Goal: Transaction & Acquisition: Obtain resource

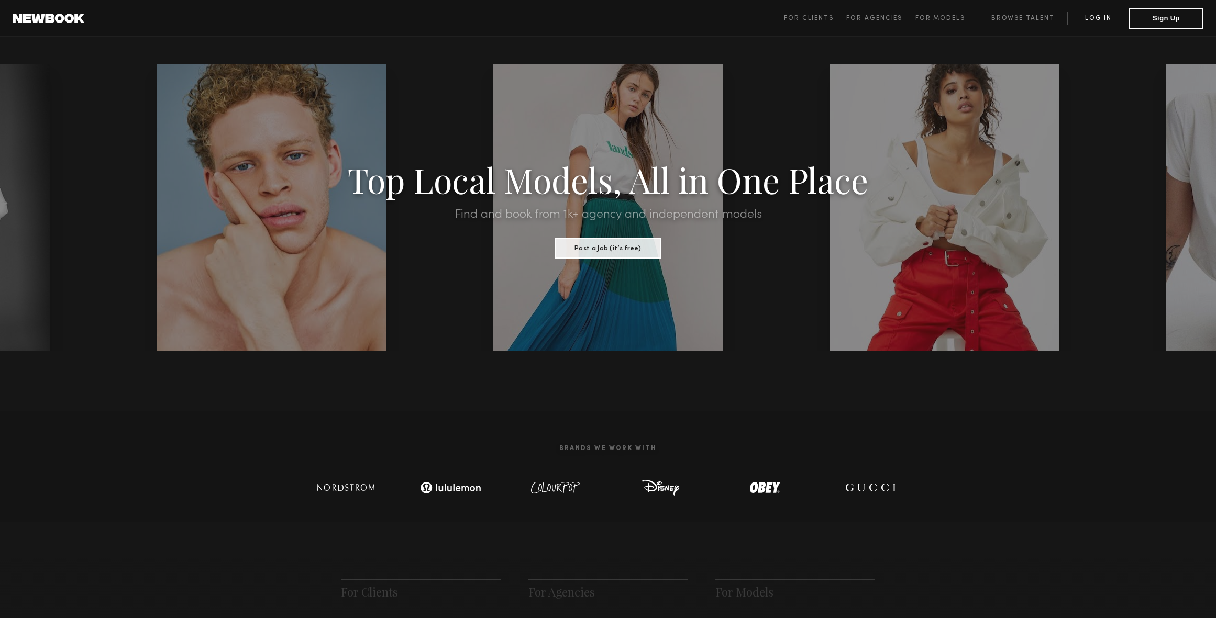
click at [1104, 17] on link "Log in" at bounding box center [1098, 18] width 62 height 13
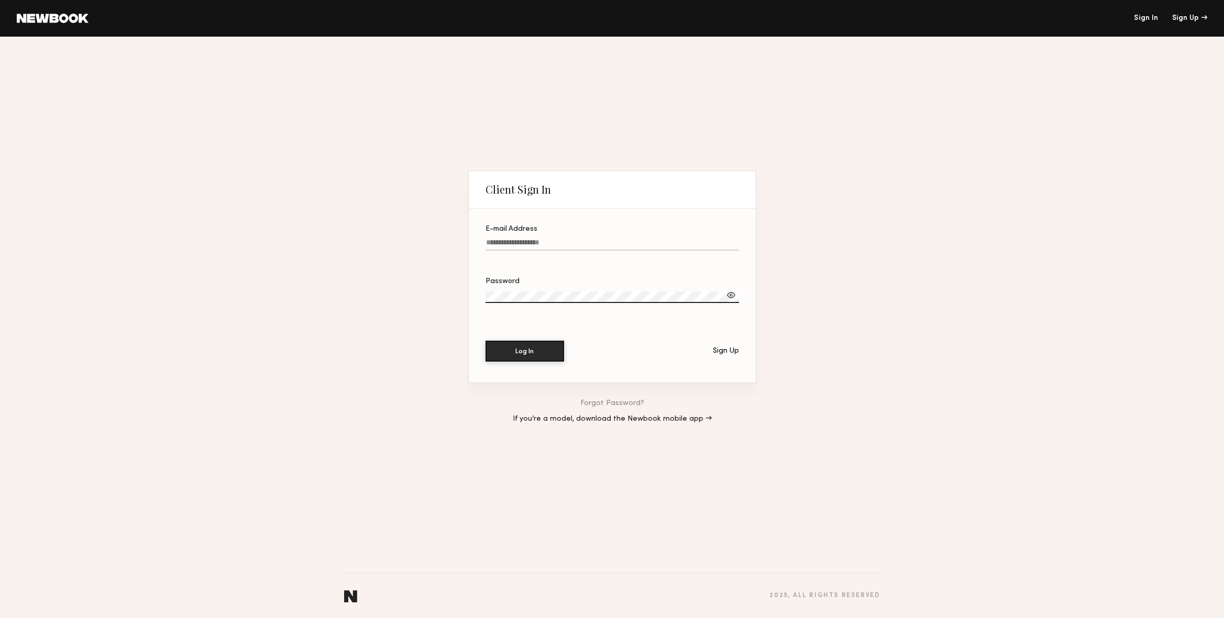
click at [524, 242] on input "E-mail Address" at bounding box center [611, 245] width 253 height 12
type input "**********"
click at [485, 341] on button "Log In" at bounding box center [524, 351] width 79 height 21
click at [628, 403] on link "Forgot Password?" at bounding box center [612, 403] width 64 height 7
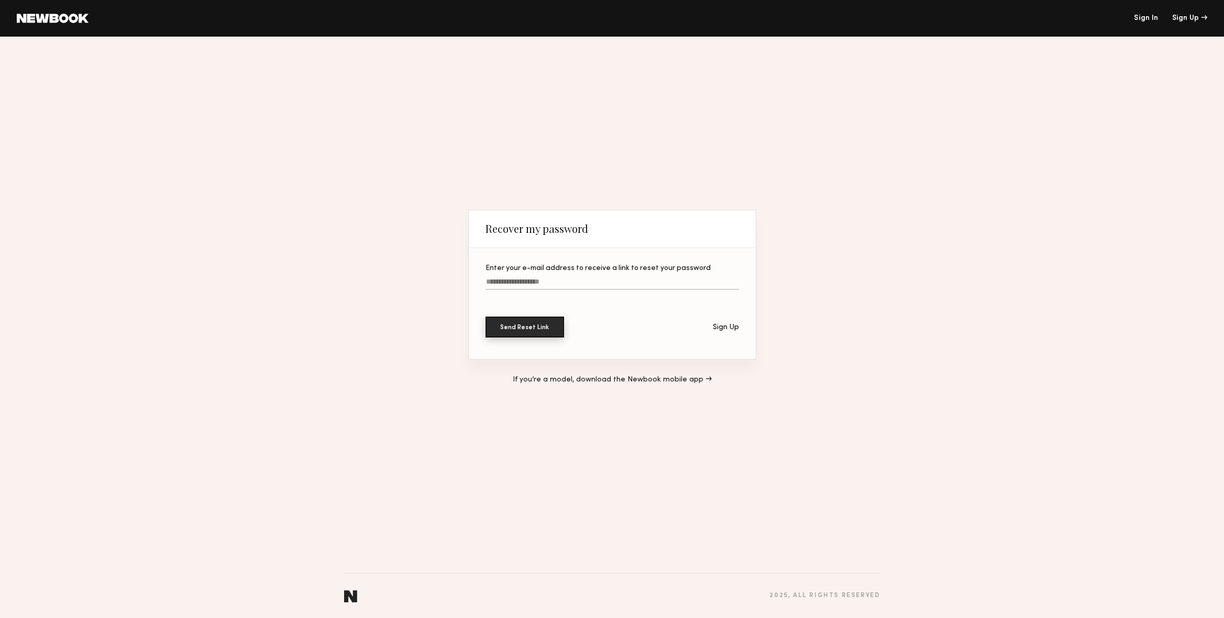
drag, startPoint x: 542, startPoint y: 335, endPoint x: 549, endPoint y: 284, distance: 51.2
click at [548, 289] on section "Enter your e-mail address to receive a link to reset your password Send Reset L…" at bounding box center [612, 303] width 287 height 111
click at [549, 283] on input "Enter your e-mail address to receive a link to reset your password" at bounding box center [611, 284] width 253 height 12
type input "**********"
click at [539, 326] on button "Send Reset Link" at bounding box center [524, 327] width 79 height 21
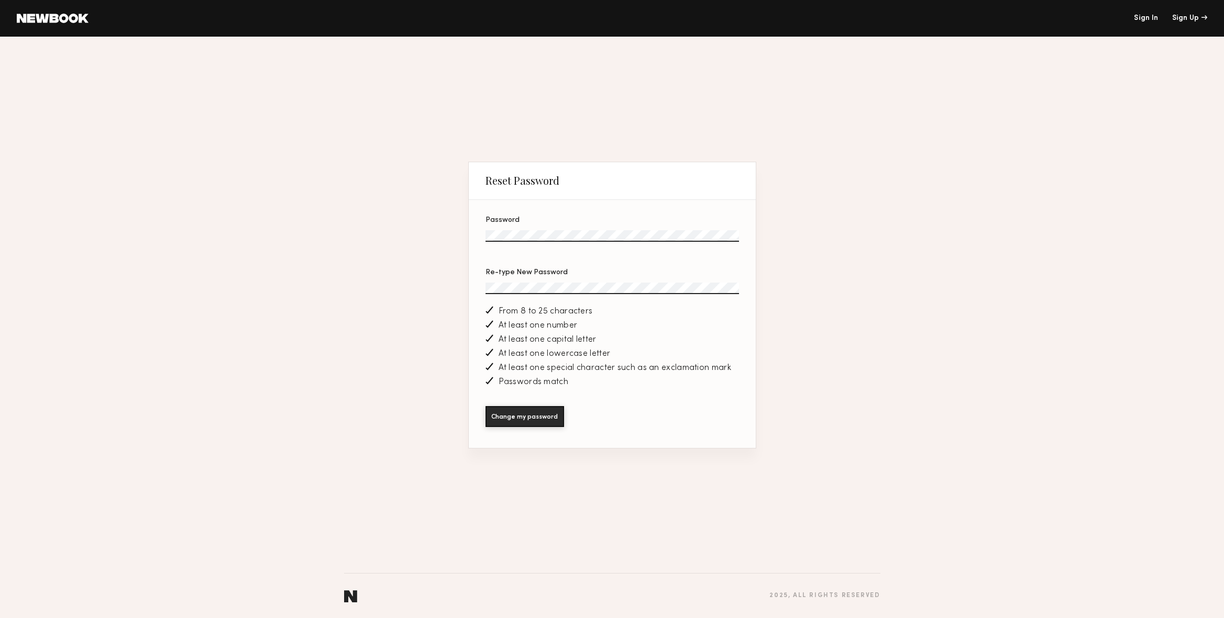
click at [485, 406] on button "Change my password" at bounding box center [524, 416] width 79 height 21
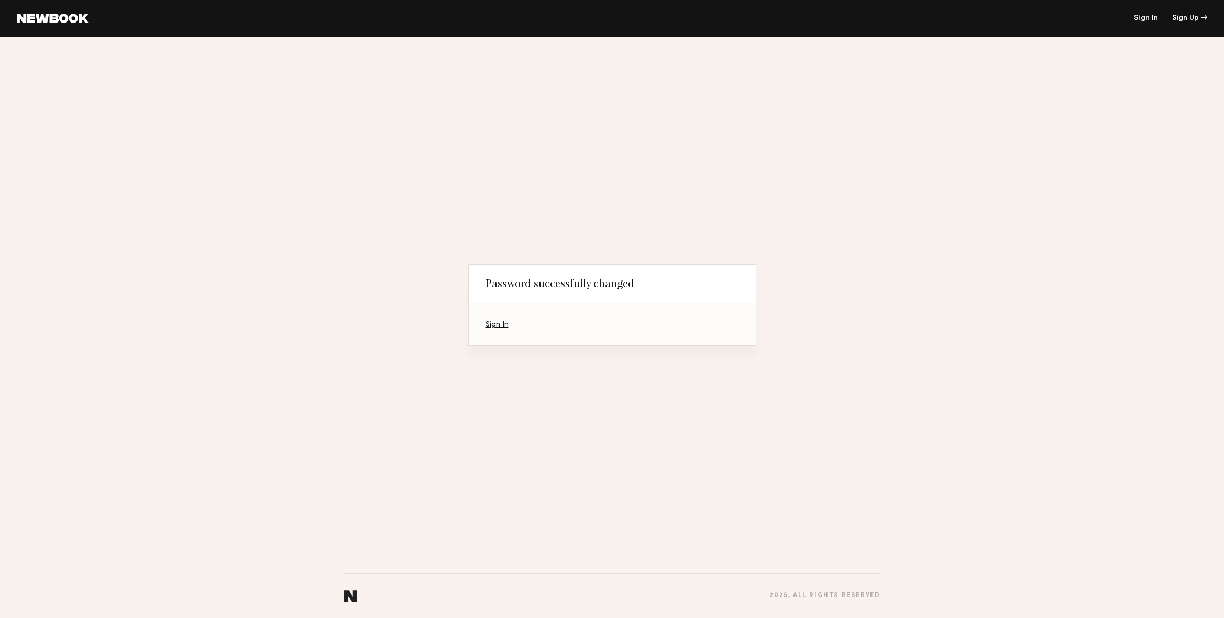
click at [495, 325] on link "Sign In" at bounding box center [496, 325] width 23 height 7
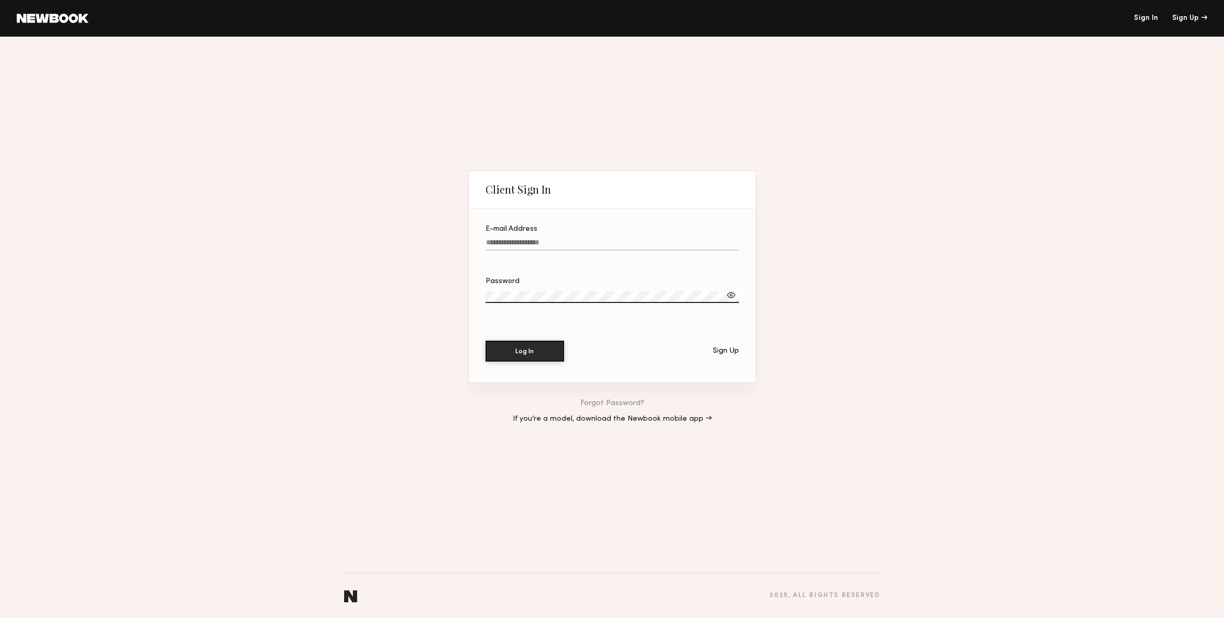
click at [540, 243] on input "E-mail Address" at bounding box center [611, 245] width 253 height 12
type input "**********"
click at [485, 341] on button "Log In" at bounding box center [524, 351] width 79 height 21
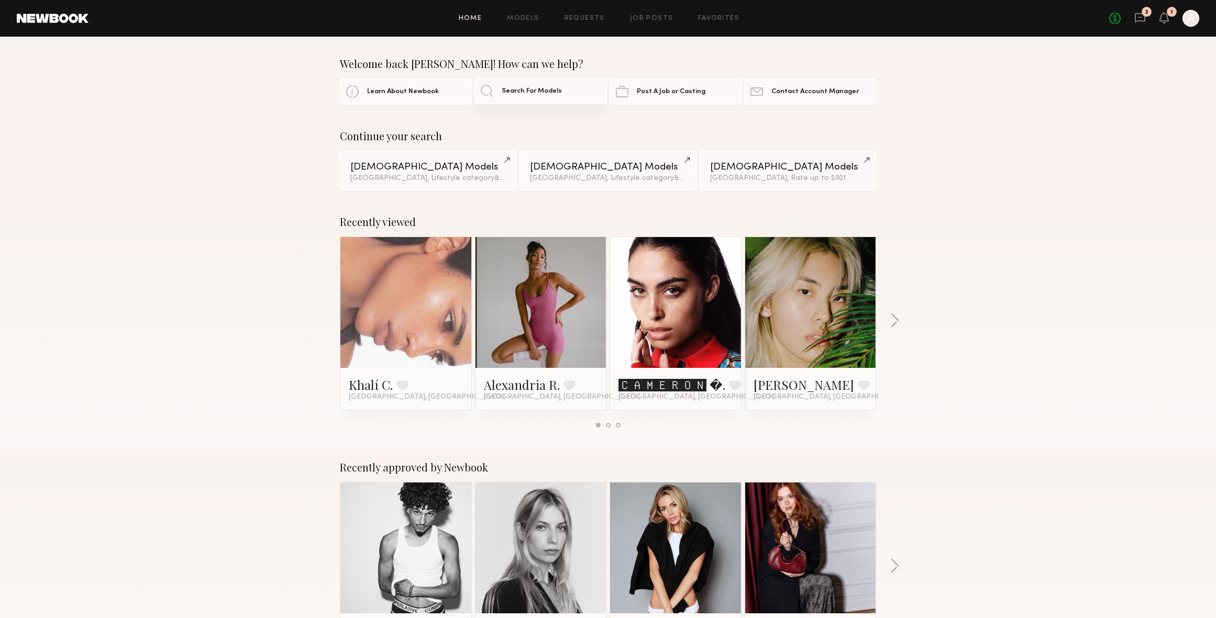
click at [532, 91] on span "Search For Models" at bounding box center [532, 91] width 60 height 7
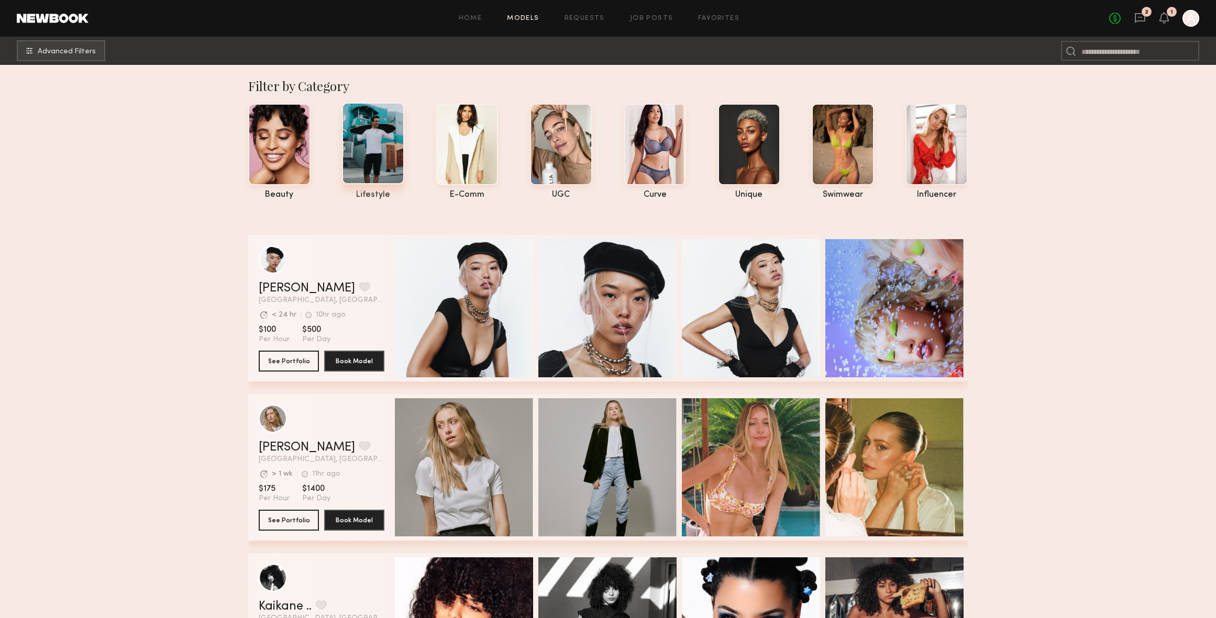
click at [371, 149] on div at bounding box center [373, 144] width 62 height 82
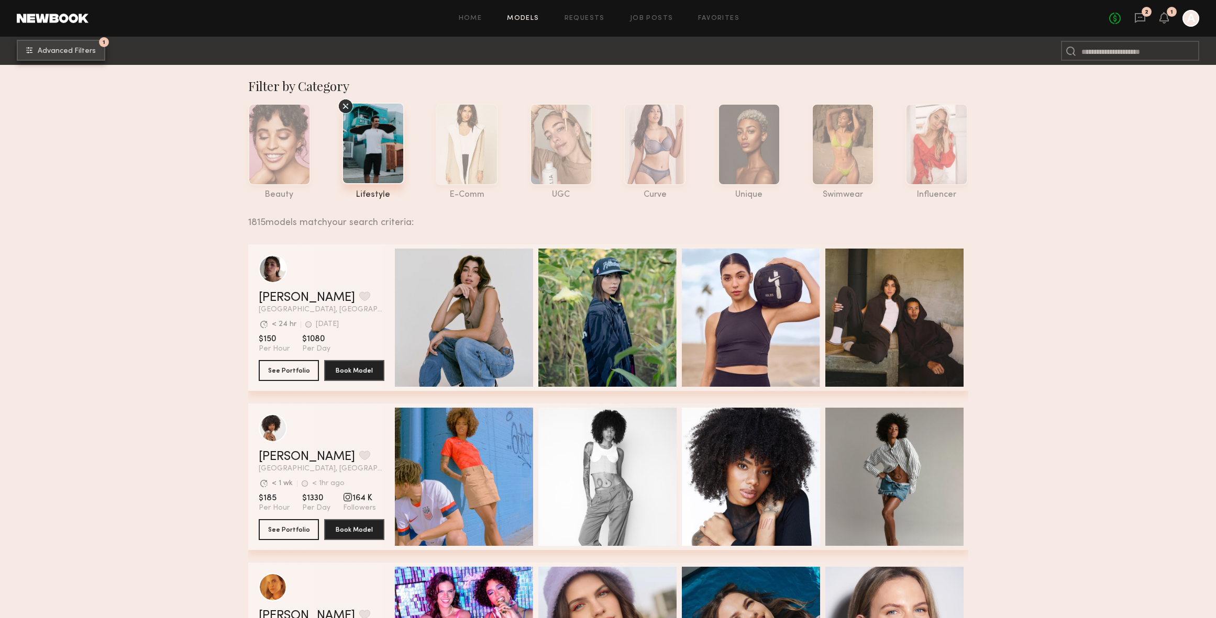
click at [63, 47] on button "1 Advanced Filters" at bounding box center [61, 50] width 88 height 21
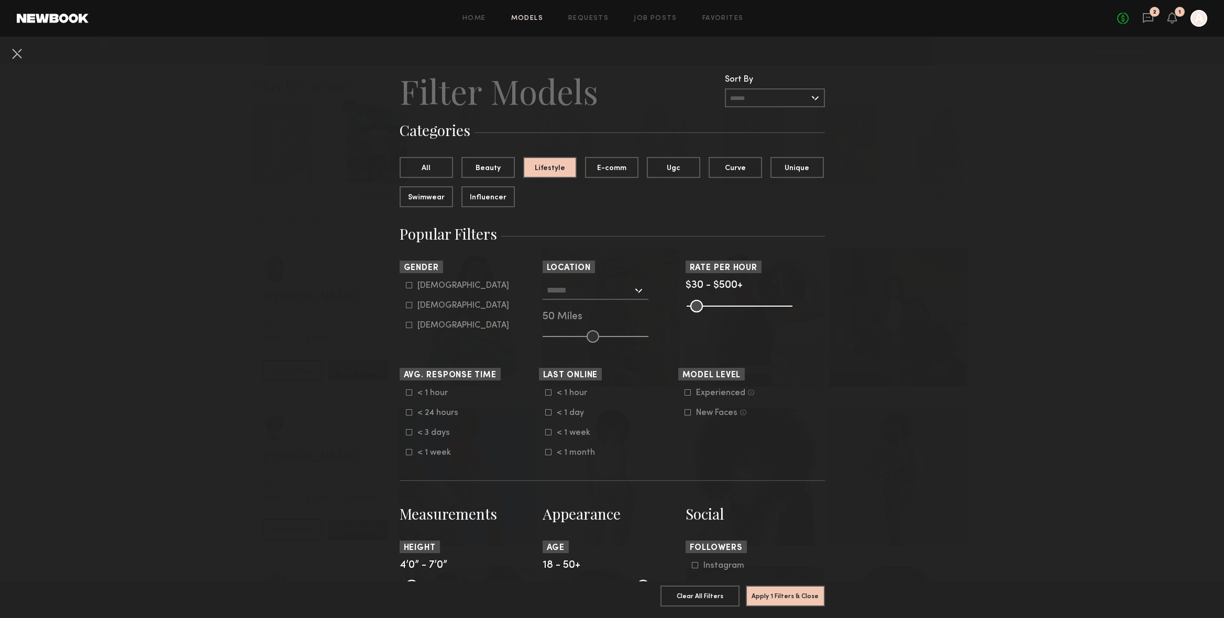
click at [616, 291] on input "text" at bounding box center [590, 290] width 86 height 18
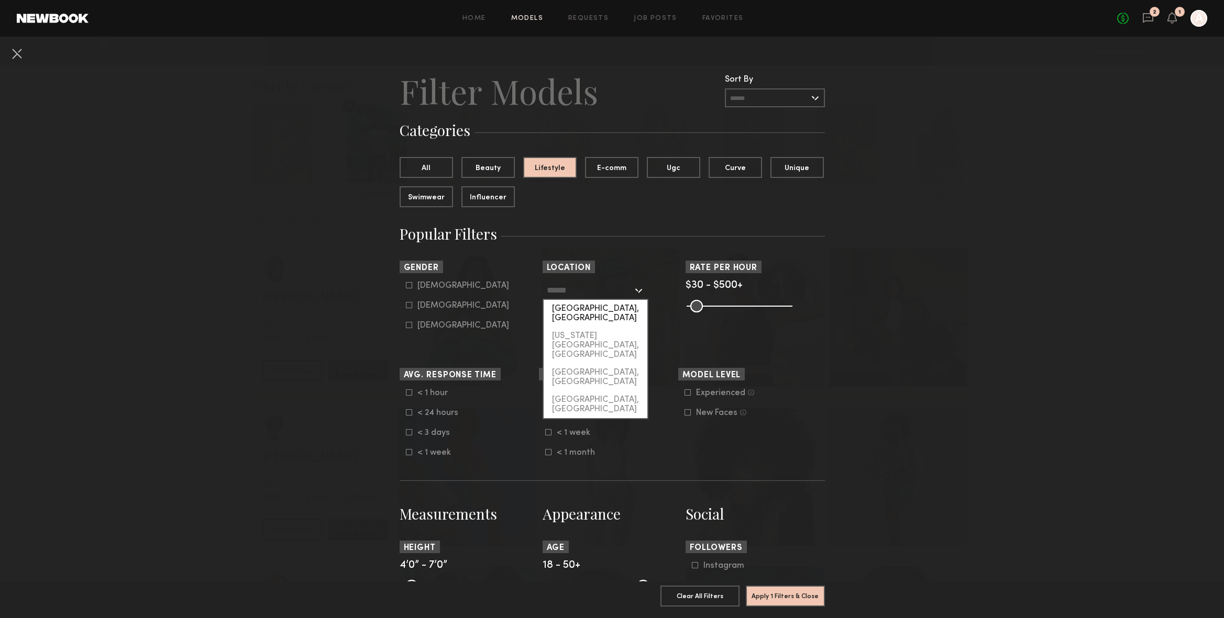
click at [612, 312] on div "[GEOGRAPHIC_DATA], [GEOGRAPHIC_DATA]" at bounding box center [596, 313] width 104 height 27
type input "**********"
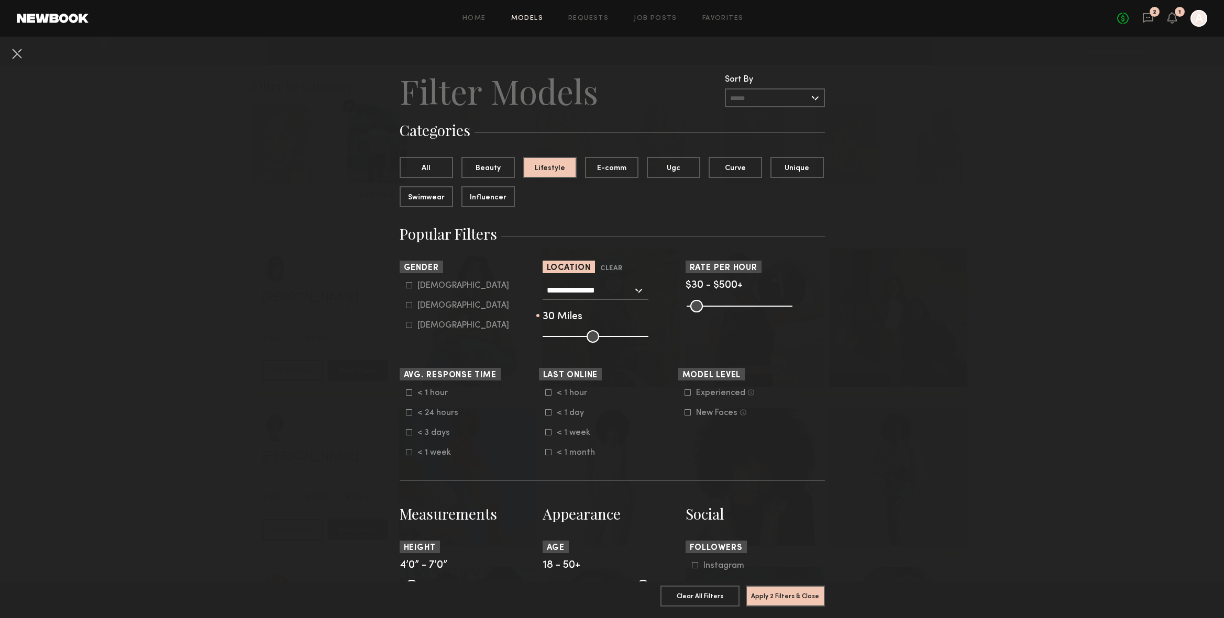
drag, startPoint x: 583, startPoint y: 336, endPoint x: 571, endPoint y: 337, distance: 12.1
type input "**"
click at [571, 337] on input "range" at bounding box center [595, 336] width 106 height 13
click at [406, 308] on icon at bounding box center [409, 305] width 6 height 6
type input "**"
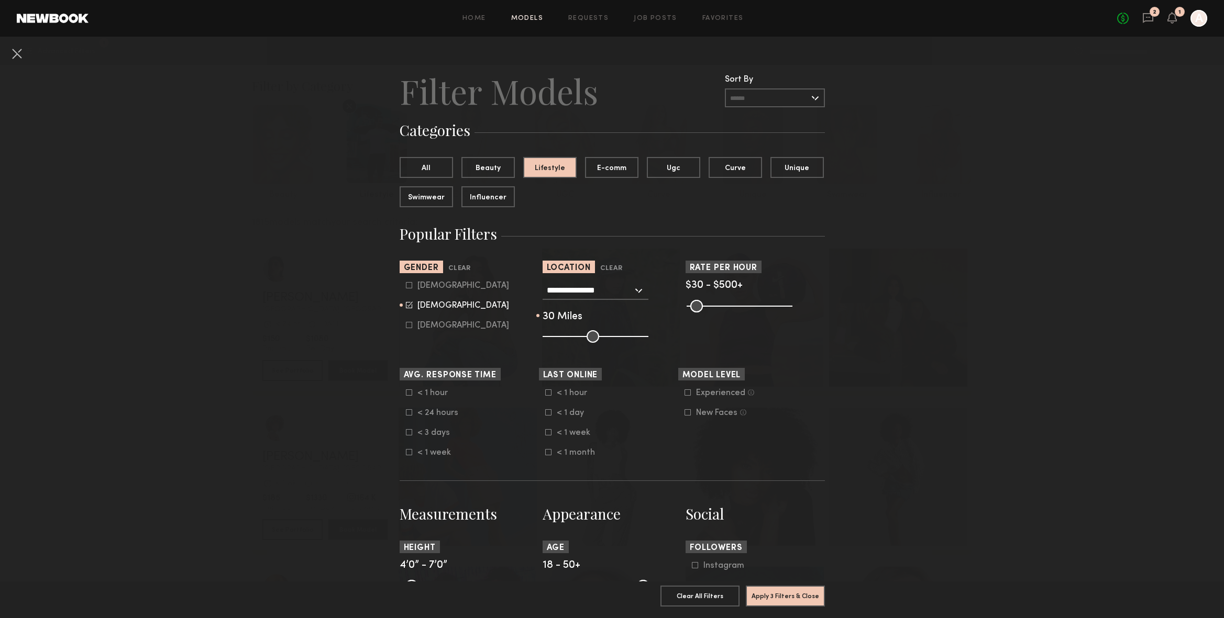
click at [684, 397] on common-framework-checkbox "Experienced Talent we’ve deemed to have ample paid, professional modeling exper…" at bounding box center [750, 393] width 133 height 9
click at [684, 394] on icon at bounding box center [687, 393] width 6 height 6
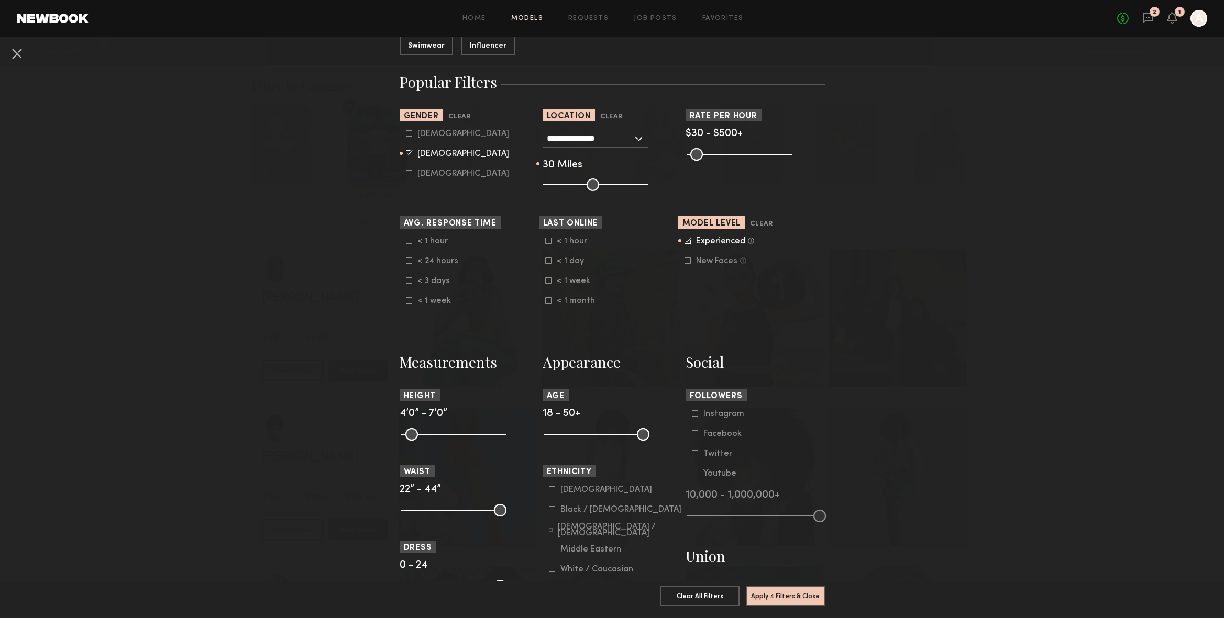
scroll to position [200, 0]
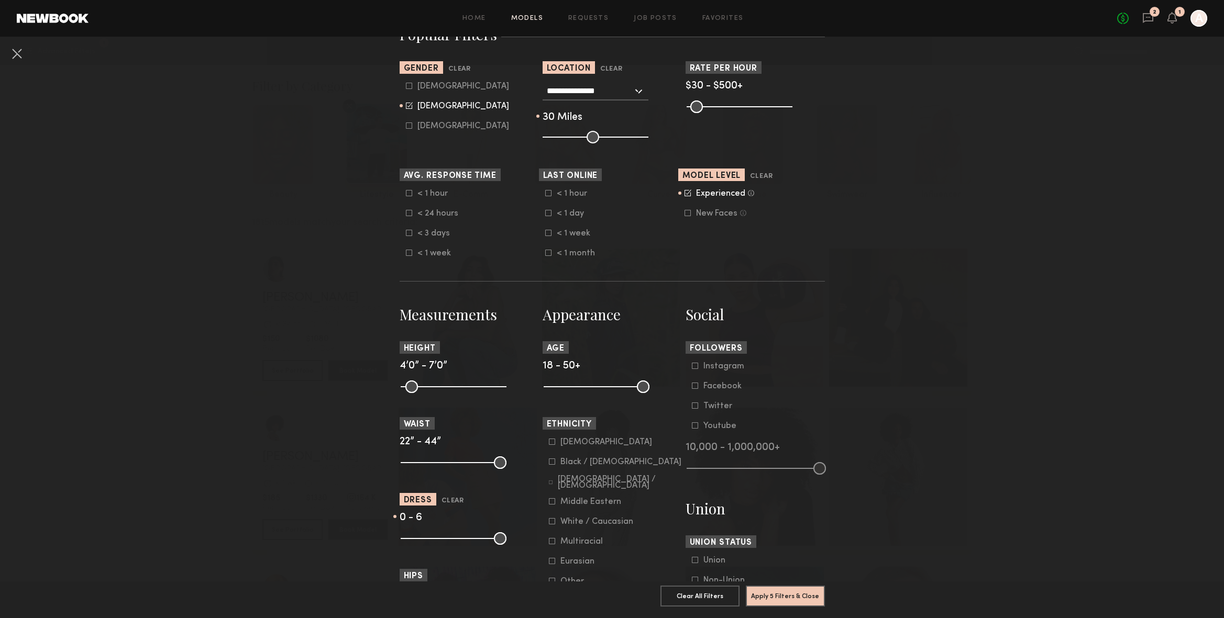
drag, startPoint x: 496, startPoint y: 541, endPoint x: 423, endPoint y: 539, distance: 72.8
type input "*"
click at [423, 539] on input "range" at bounding box center [454, 539] width 106 height 13
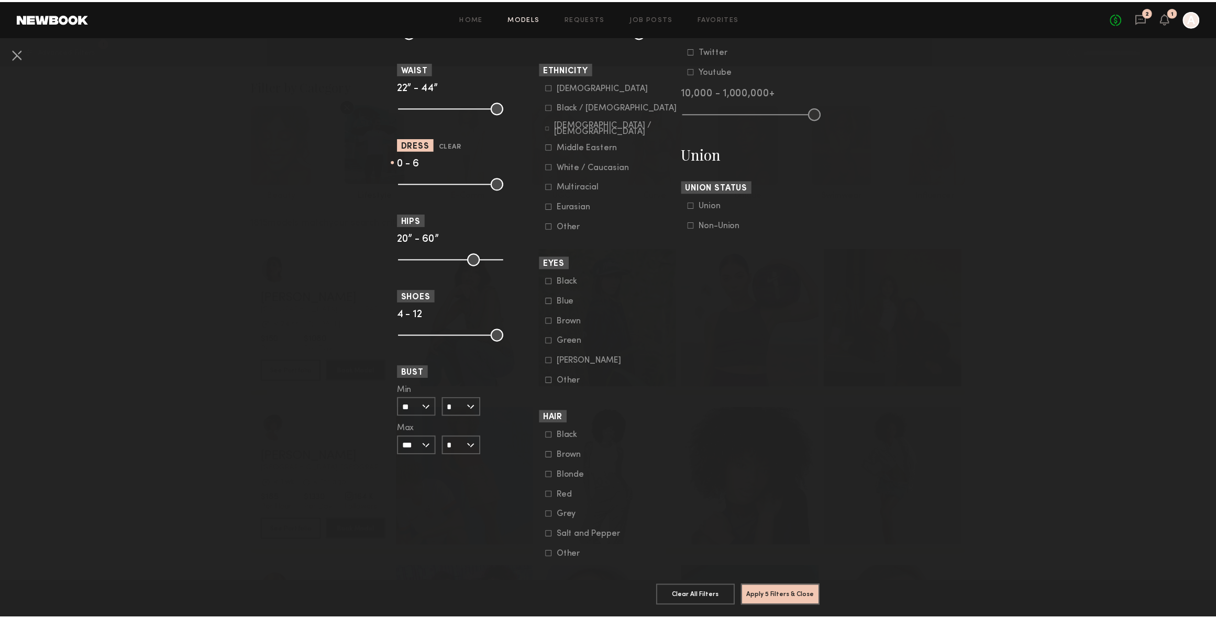
scroll to position [581, 0]
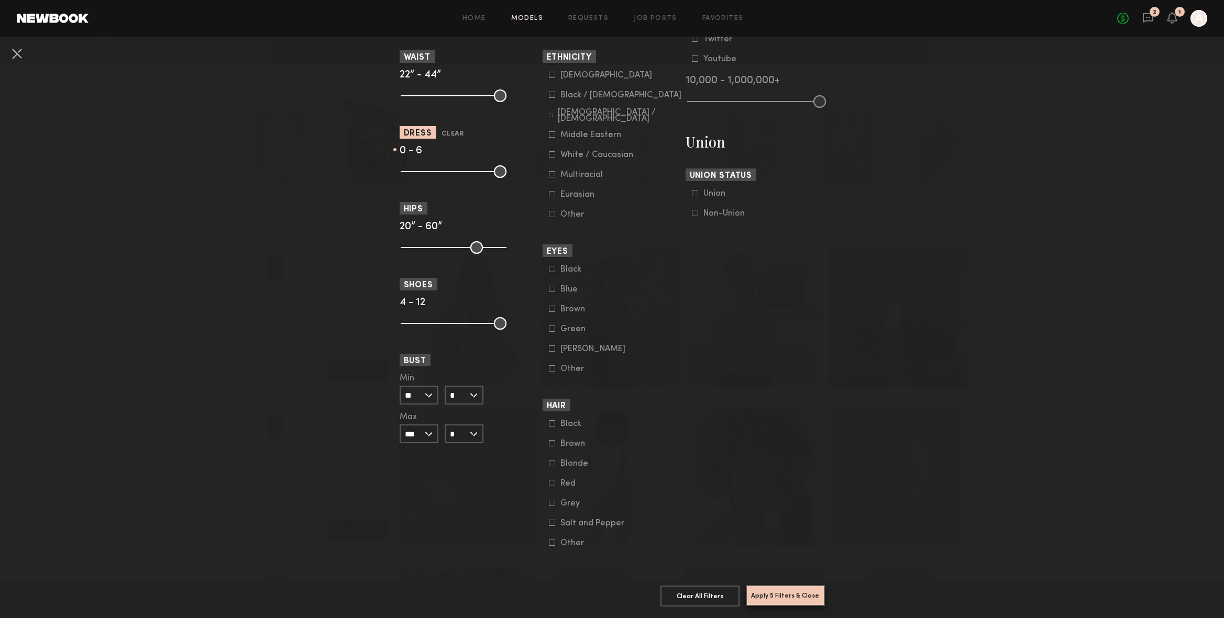
click at [783, 588] on button "Apply 5 Filters & Close" at bounding box center [785, 595] width 79 height 21
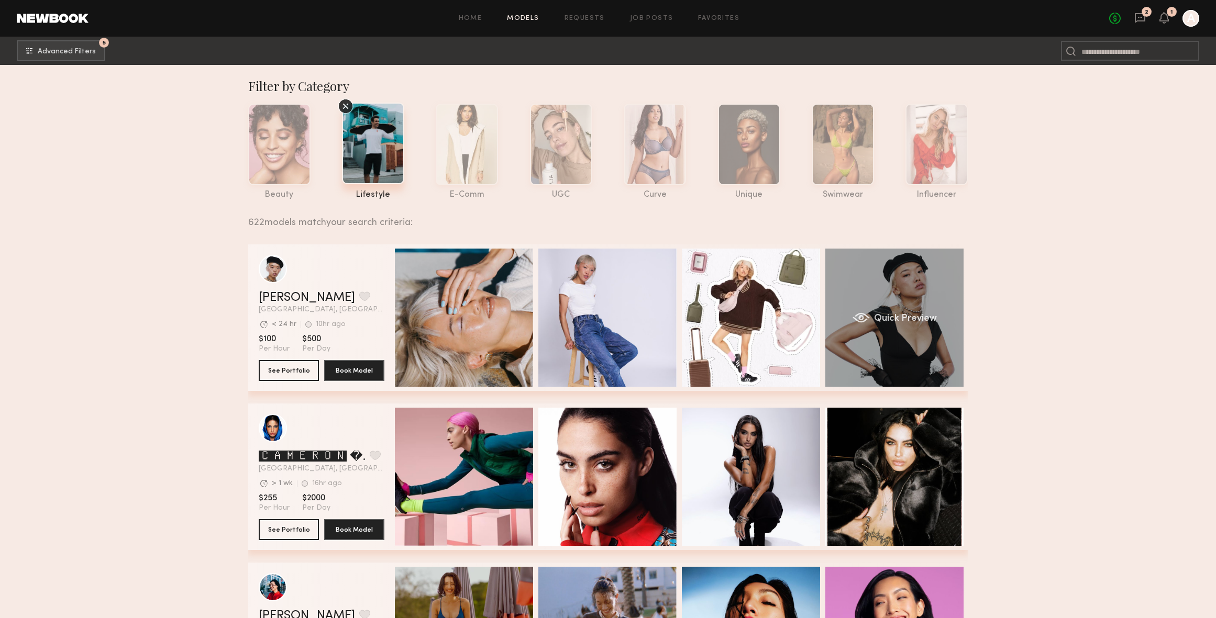
click at [915, 317] on span "Quick Preview" at bounding box center [904, 318] width 63 height 9
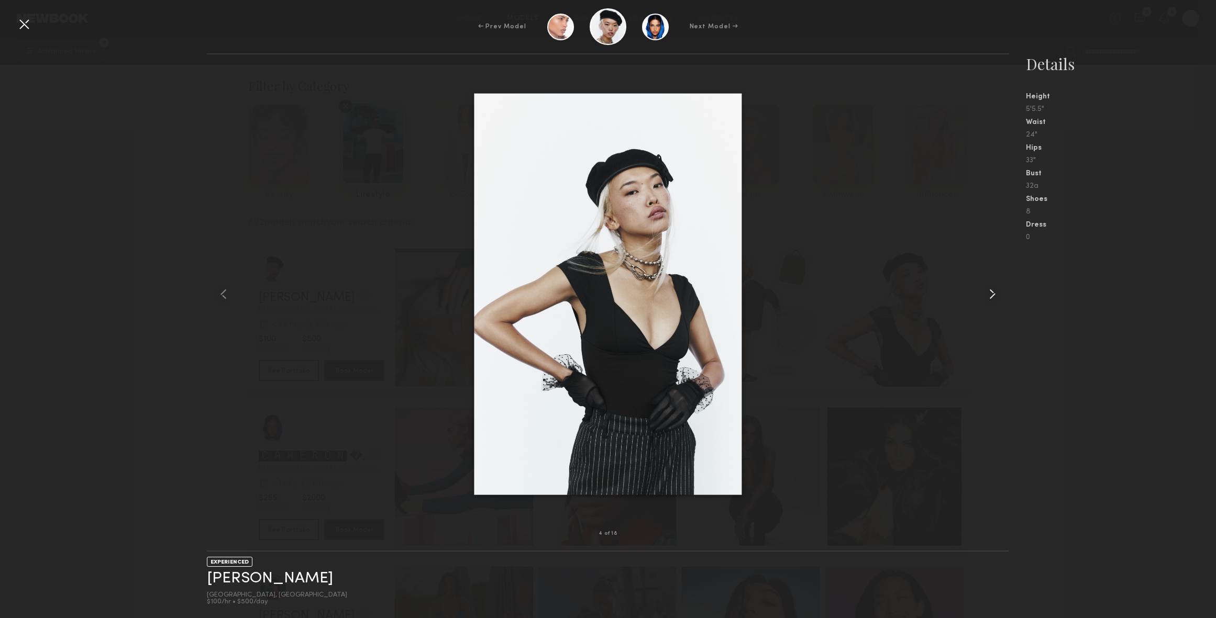
click at [990, 295] on common-icon at bounding box center [992, 294] width 17 height 17
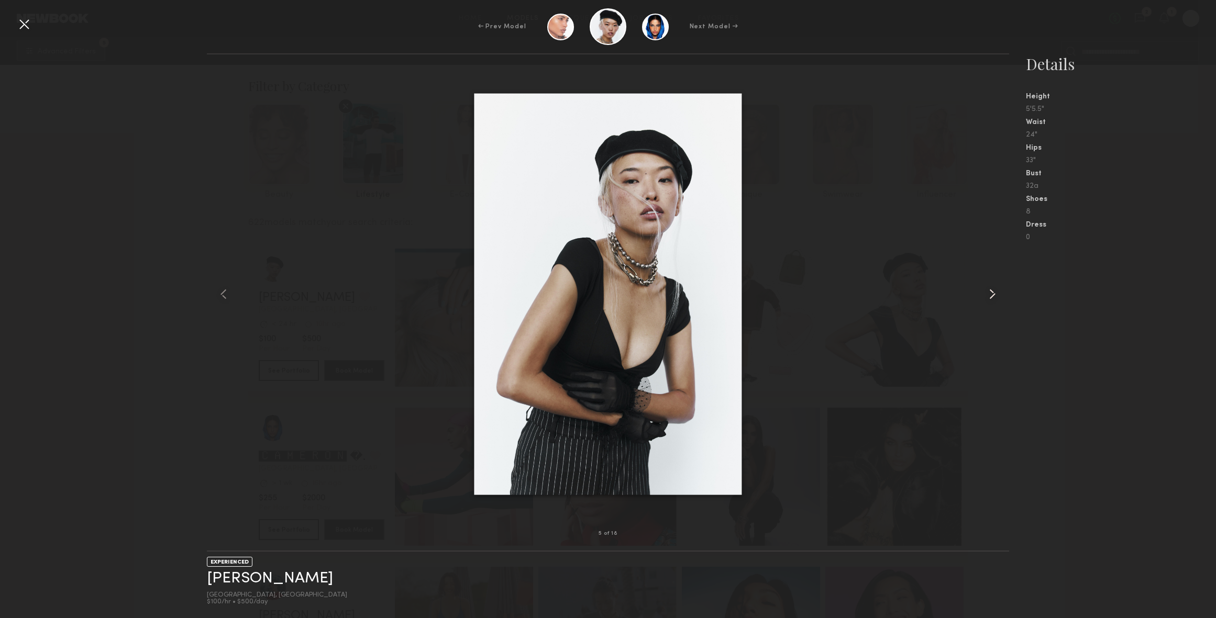
click at [990, 295] on common-icon at bounding box center [992, 294] width 17 height 17
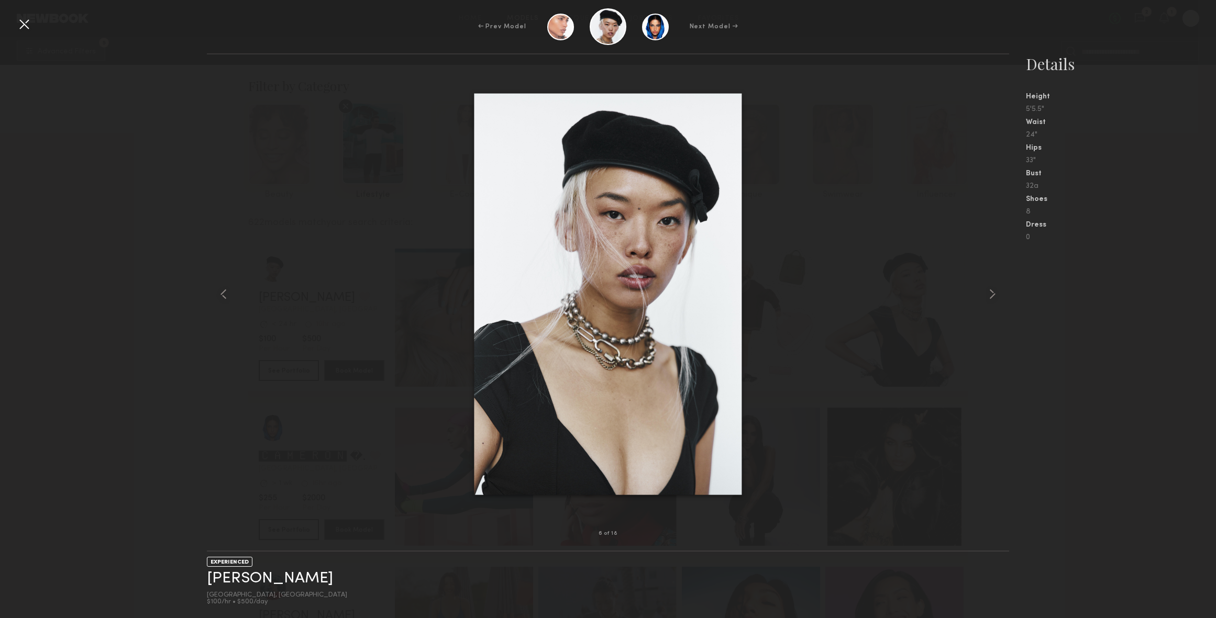
click at [991, 295] on common-icon at bounding box center [992, 294] width 17 height 17
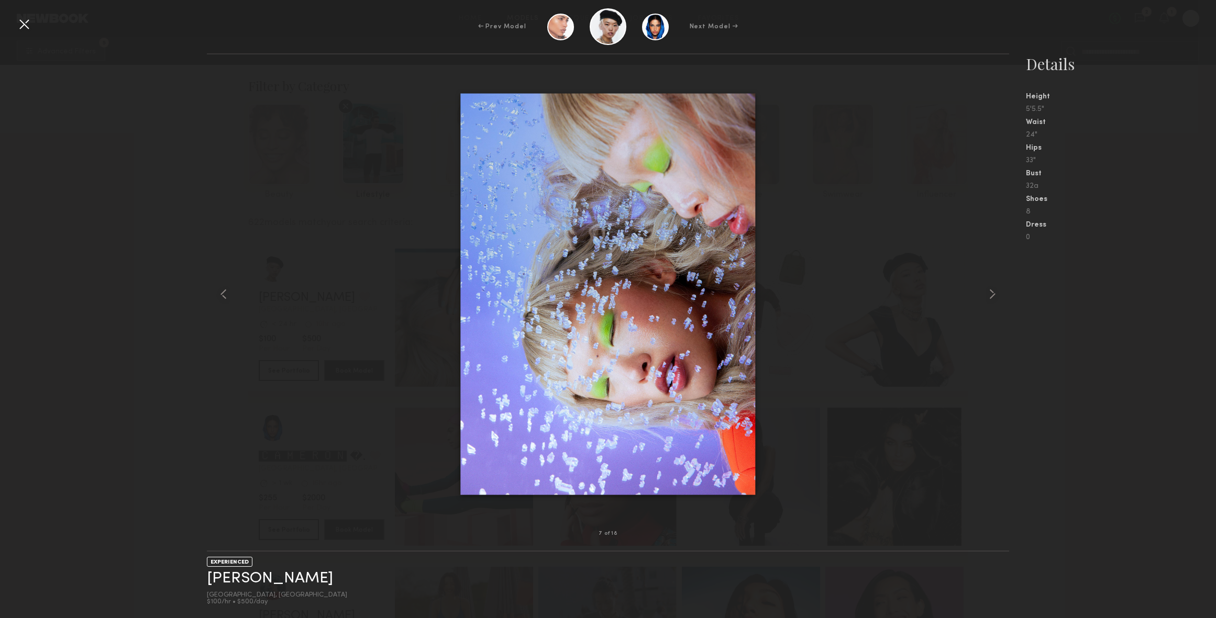
click at [23, 28] on div at bounding box center [24, 24] width 17 height 17
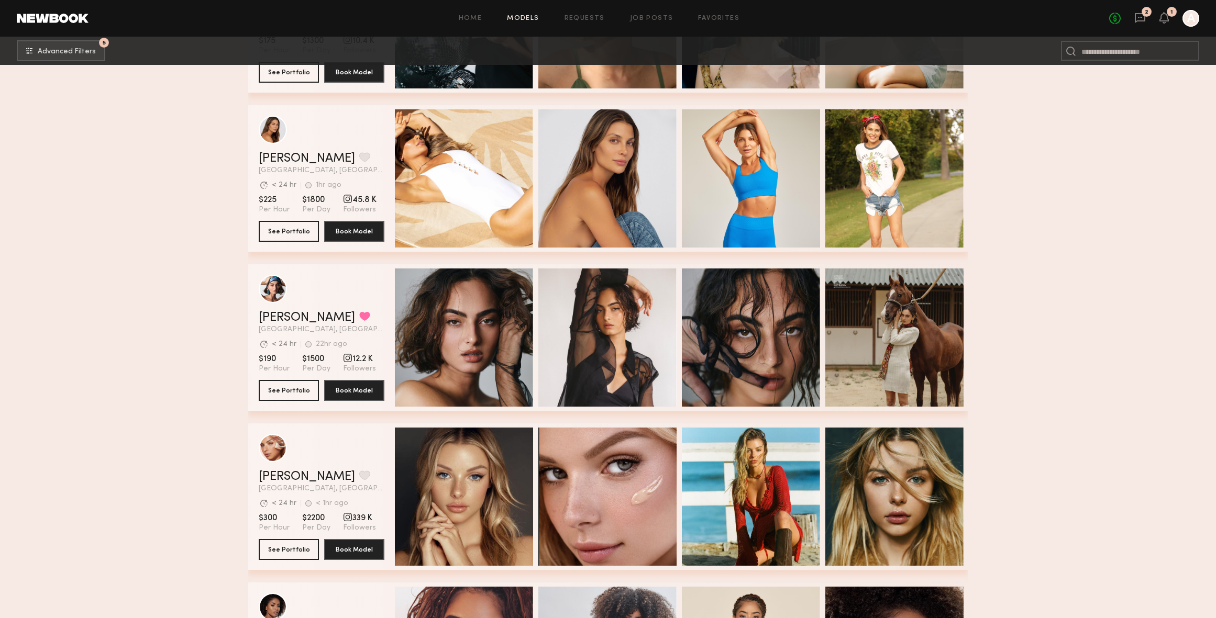
scroll to position [2526, 0]
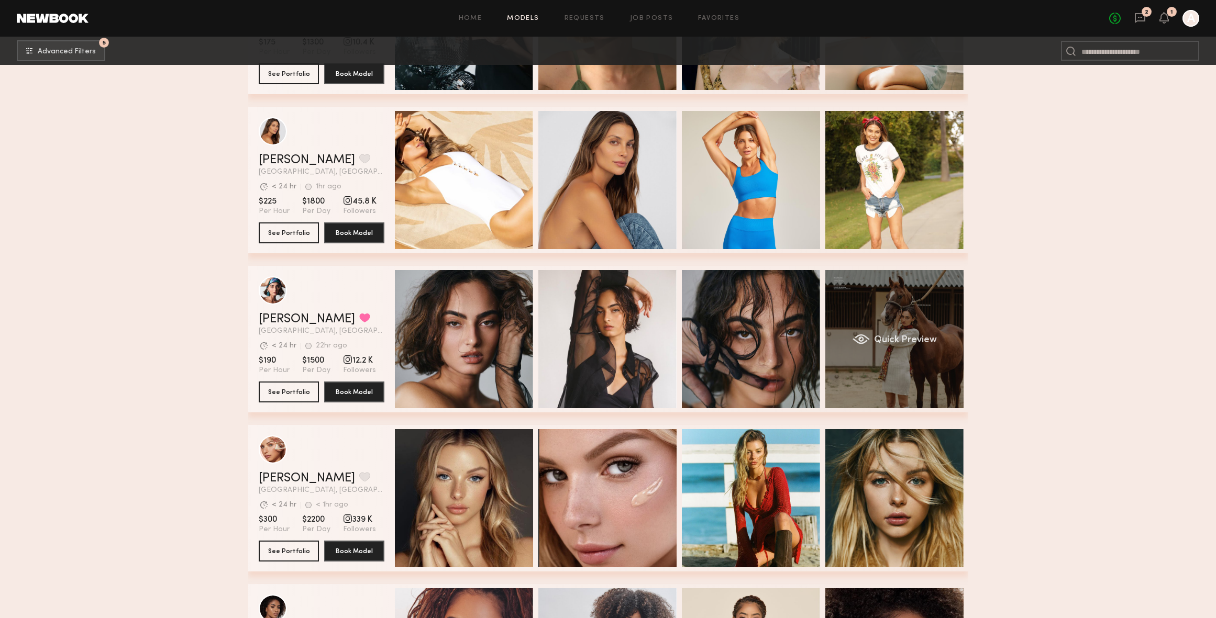
click at [896, 341] on span "Quick Preview" at bounding box center [904, 340] width 63 height 9
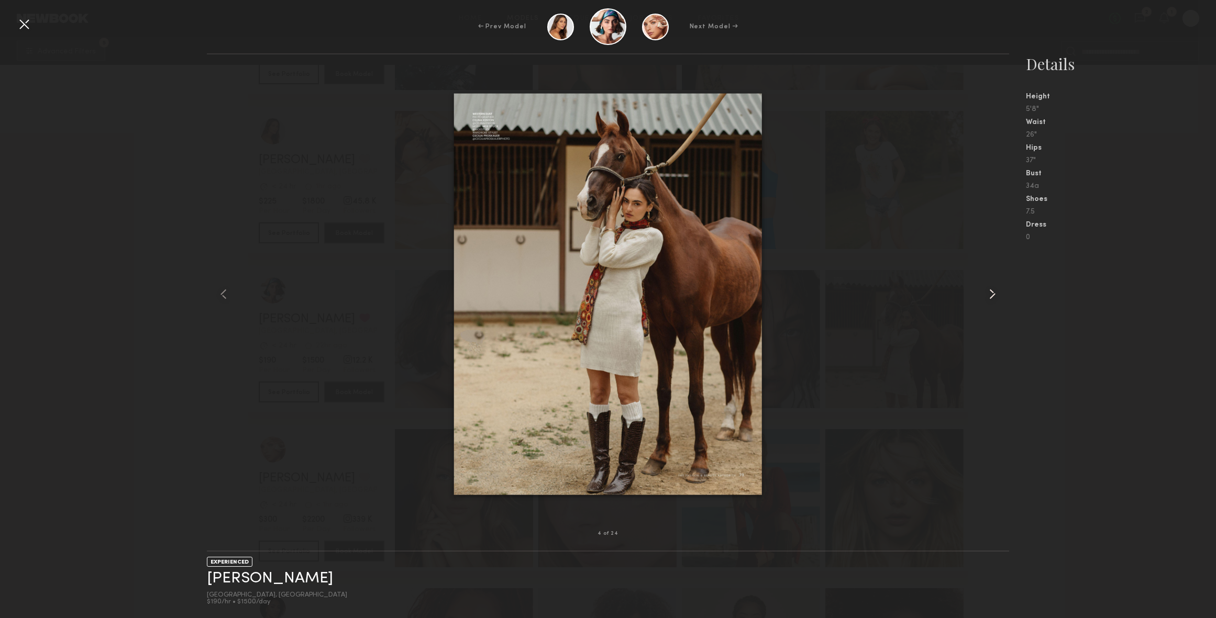
click at [988, 297] on common-icon at bounding box center [992, 294] width 17 height 17
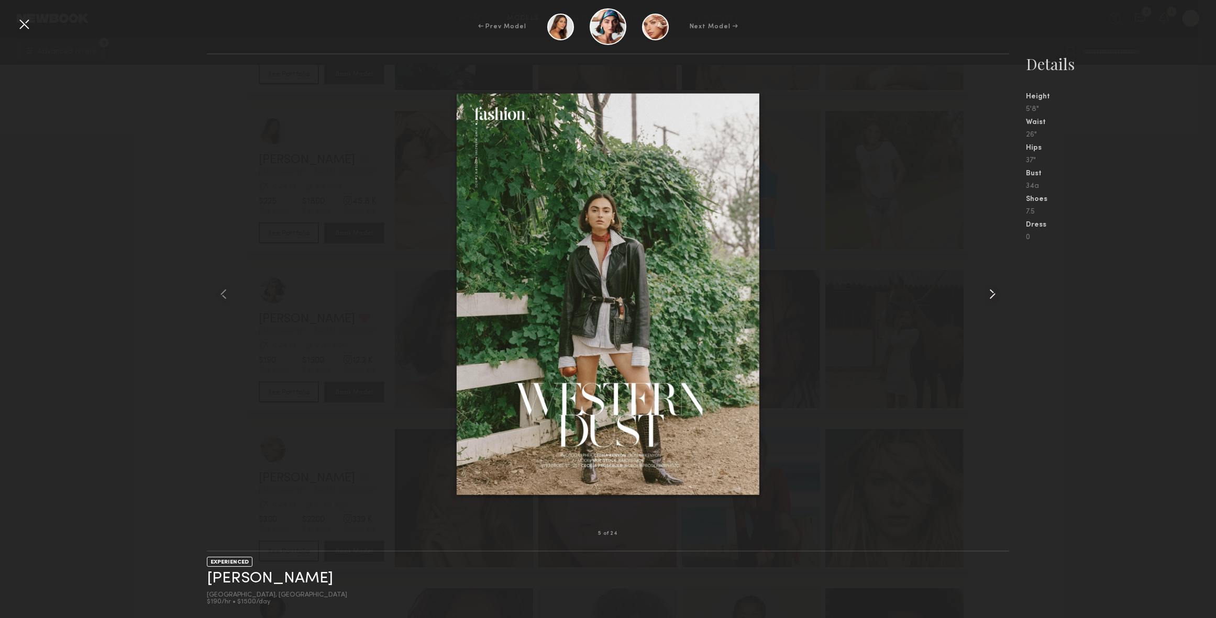
click at [990, 296] on common-icon at bounding box center [992, 294] width 17 height 17
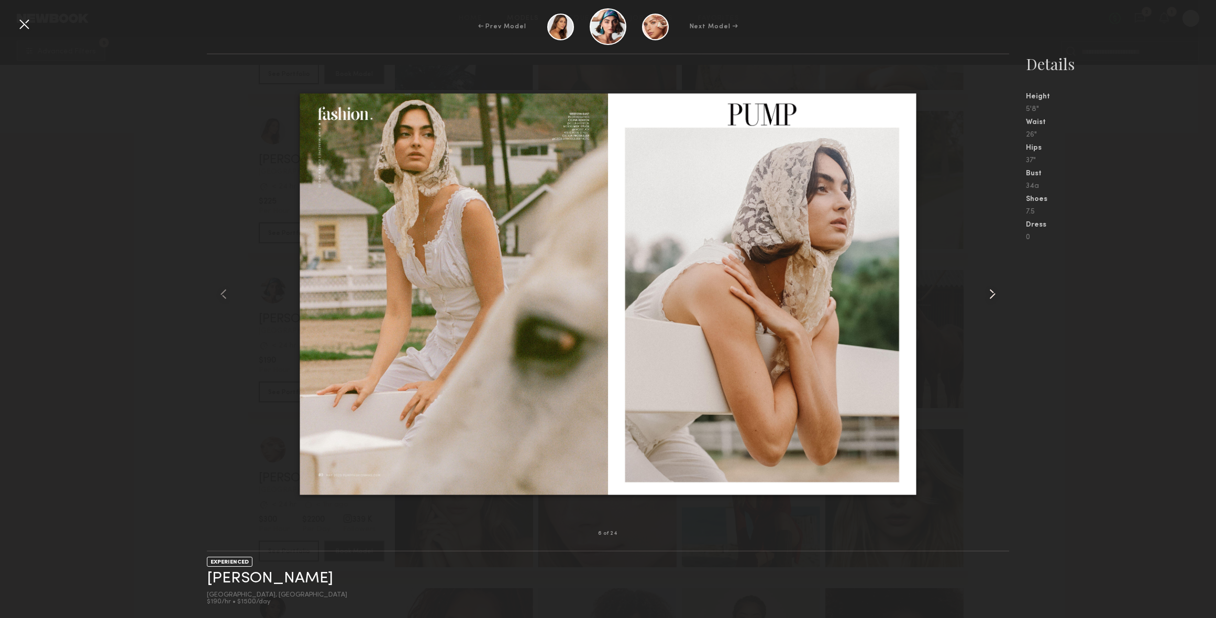
click at [990, 296] on common-icon at bounding box center [992, 294] width 17 height 17
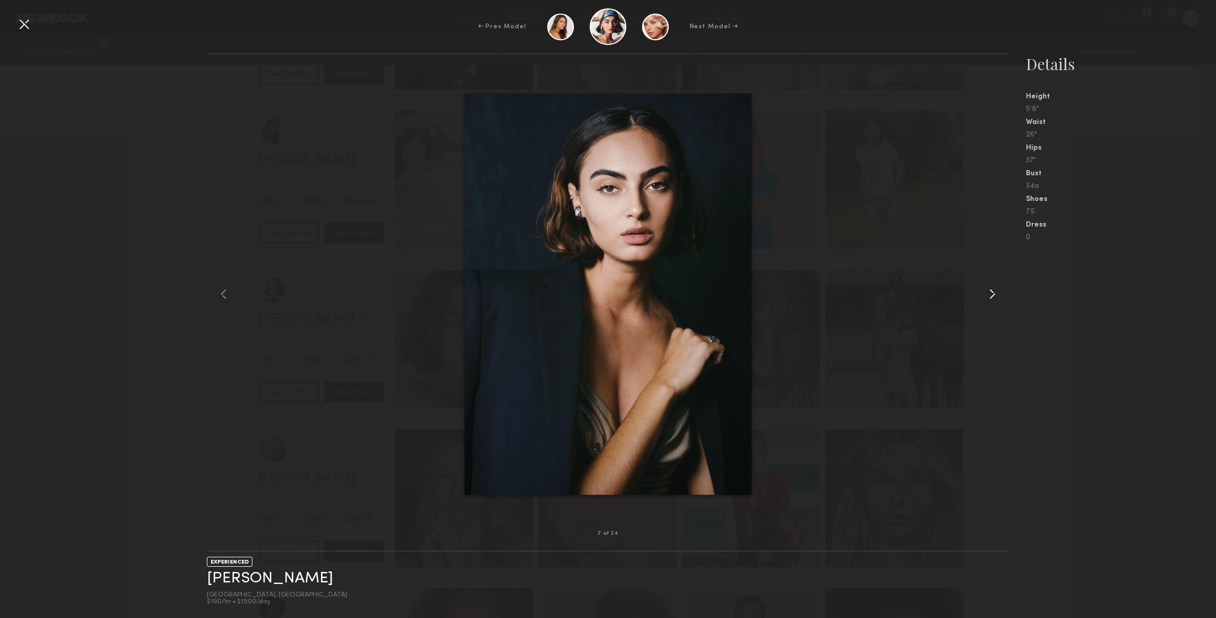
click at [990, 296] on common-icon at bounding box center [992, 294] width 17 height 17
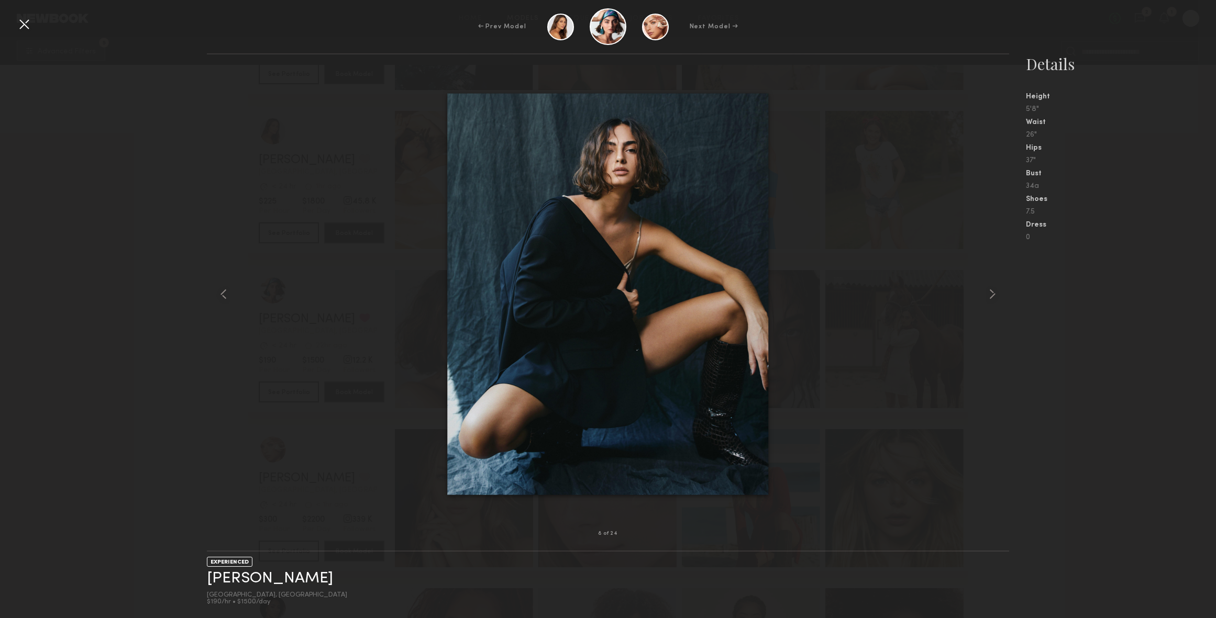
click at [14, 25] on div "← Prev Model Next Model →" at bounding box center [608, 26] width 1216 height 37
click at [19, 21] on div at bounding box center [24, 24] width 17 height 17
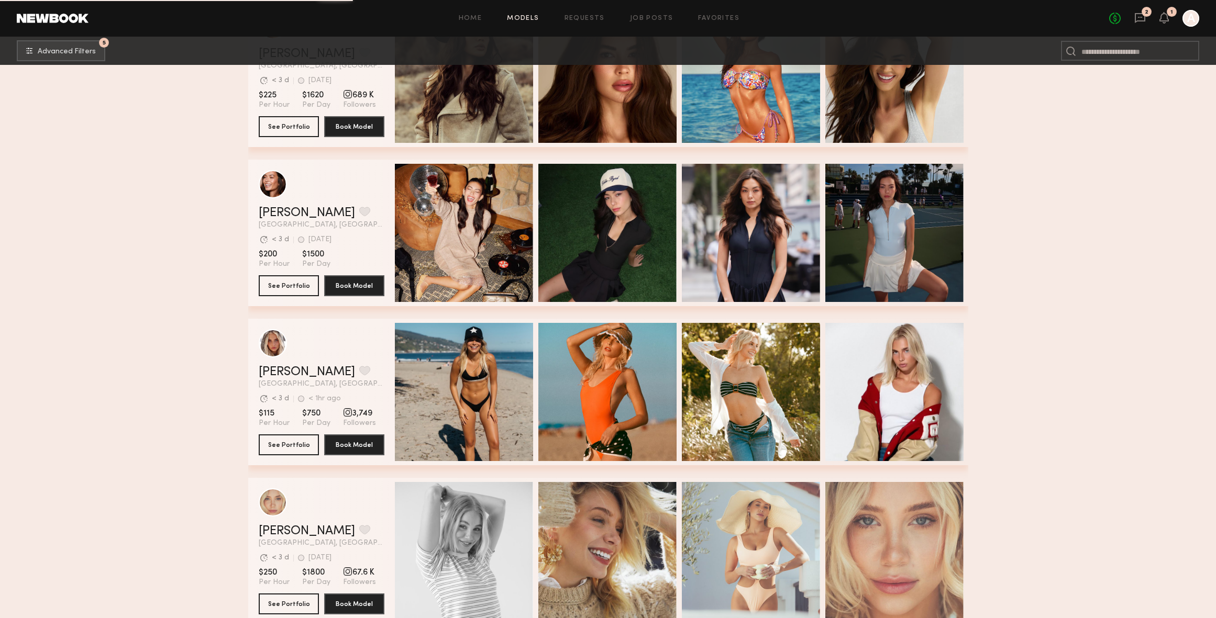
scroll to position [3473, 0]
